Goal: Task Accomplishment & Management: Complete application form

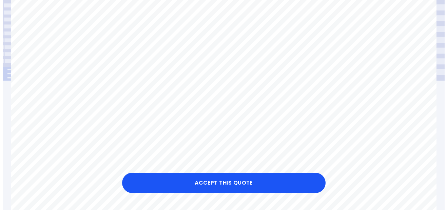
scroll to position [76, 0]
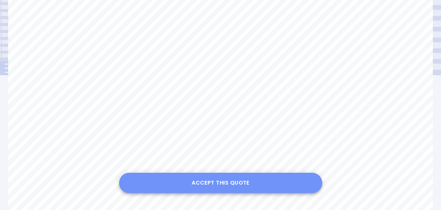
click at [245, 184] on button "Accept this Quote" at bounding box center [220, 183] width 203 height 20
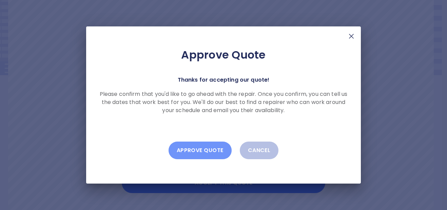
click at [218, 151] on button "Approve Quote" at bounding box center [199, 151] width 63 height 18
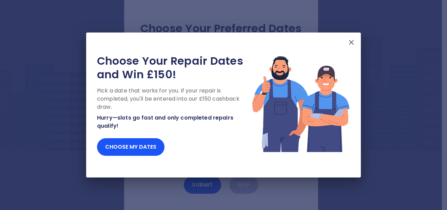
click at [350, 43] on img at bounding box center [351, 42] width 8 height 8
click at [148, 145] on button "Choose my dates" at bounding box center [130, 147] width 67 height 18
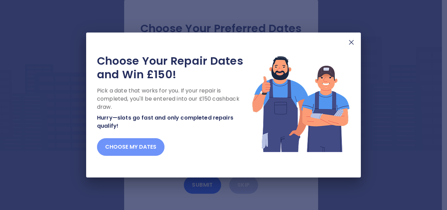
click at [143, 145] on button "Choose my dates" at bounding box center [130, 147] width 67 height 18
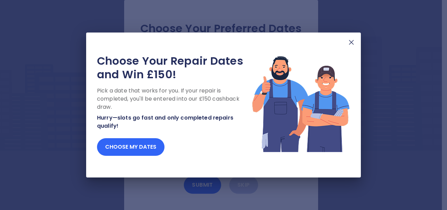
click at [149, 146] on button "Choose my dates" at bounding box center [130, 147] width 67 height 18
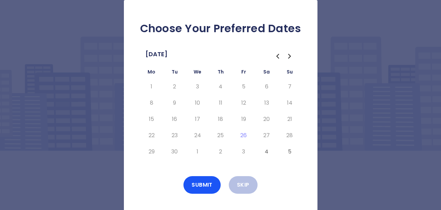
click at [151, 146] on td "29" at bounding box center [151, 152] width 23 height 16
click at [152, 146] on td "29" at bounding box center [151, 152] width 23 height 16
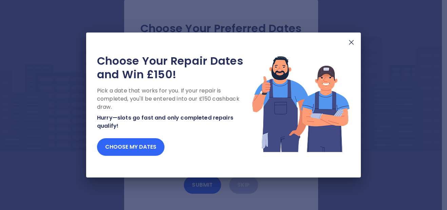
click at [133, 148] on button "Choose my dates" at bounding box center [130, 147] width 67 height 18
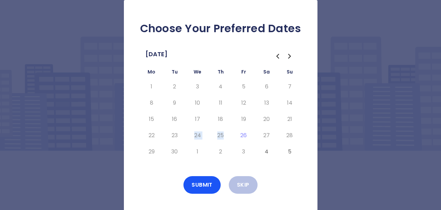
click at [234, 145] on tbody "1 2 3 4 5 6 7 8 9 10 11 12 13 14 15 16 17 18 19 20 21 22 23 24 25 26 27 28 29 3…" at bounding box center [220, 119] width 161 height 81
drag, startPoint x: 235, startPoint y: 146, endPoint x: 259, endPoint y: 158, distance: 26.4
click at [278, 163] on div "Choose Your Preferred Dates [DATE] Mo Tu We Th Fr Sa Su 1 2 3 4 5 6 7 8 9 10 11…" at bounding box center [221, 107] width 194 height 215
drag, startPoint x: 289, startPoint y: 145, endPoint x: 289, endPoint y: 142, distance: 3.7
click at [289, 142] on tbody "1 2 3 4 5 6 7 8 9 10 11 12 13 14 15 16 17 18 19 20 21 22 23 24 25 26 27 28 29 3…" at bounding box center [220, 119] width 161 height 81
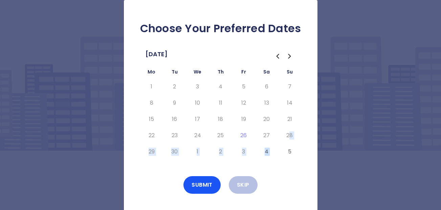
click at [290, 55] on icon "Go to the Next Month" at bounding box center [290, 56] width 8 height 8
click at [151, 101] on button "6" at bounding box center [152, 103] width 12 height 11
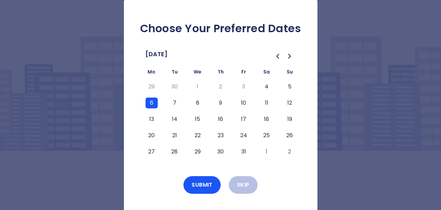
click at [144, 167] on div "Choose Your Preferred Dates [DATE] Mo Tu We Th Fr Sa Su 29 30 1 2 3 4 5 6 7 8 9…" at bounding box center [221, 107] width 194 height 215
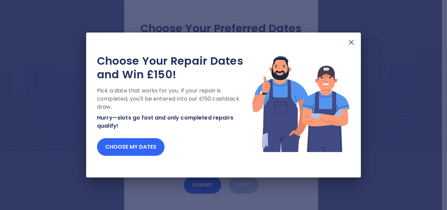
click at [149, 140] on div "Choose Your Repair Dates and Win £150! Pick a date that works for you. If your …" at bounding box center [174, 105] width 154 height 102
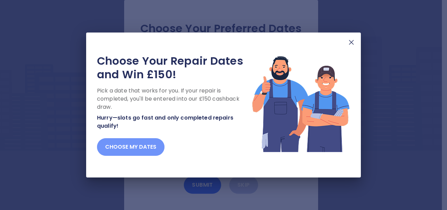
click at [144, 148] on button "Choose my dates" at bounding box center [130, 147] width 67 height 18
click at [142, 149] on button "Choose my dates" at bounding box center [130, 147] width 67 height 18
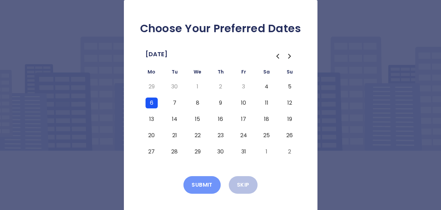
click at [208, 183] on button "Submit" at bounding box center [202, 185] width 37 height 18
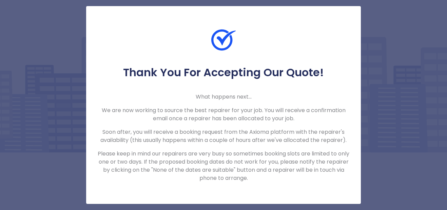
click at [357, 164] on div "Thank You For Accepting Our Quote! What happens next... We are now working to s…" at bounding box center [223, 124] width 274 height 117
click at [390, 88] on div "Thank You For Accepting Our Quote! What happens next... We are now working to s…" at bounding box center [223, 105] width 447 height 210
click at [69, 51] on div "Thank You For Accepting Our Quote! What happens next... We are now working to s…" at bounding box center [223, 105] width 447 height 210
